Goal: Task Accomplishment & Management: Complete application form

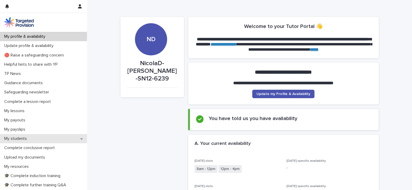
click at [18, 139] on p "My students" at bounding box center [16, 138] width 29 height 5
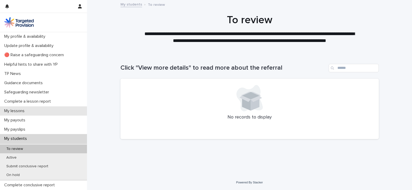
click at [12, 110] on p "My lessons" at bounding box center [15, 110] width 27 height 5
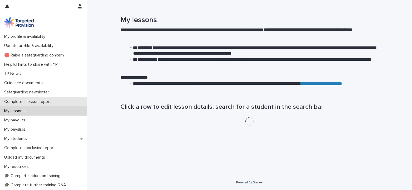
click at [28, 101] on p "Complete a lesson report" at bounding box center [28, 101] width 53 height 5
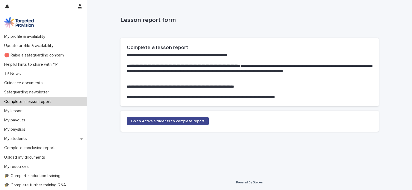
click at [152, 121] on span "Go to Active Students to complete report" at bounding box center [168, 121] width 74 height 4
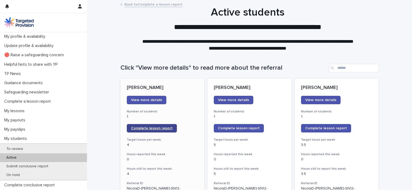
click at [139, 129] on span "Complete lesson report" at bounding box center [152, 128] width 42 height 4
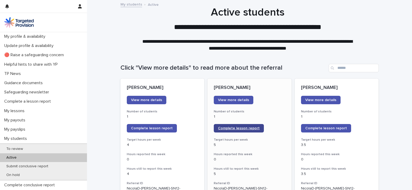
click at [220, 128] on span "Complete lesson report" at bounding box center [239, 128] width 42 height 4
